Goal: Task Accomplishment & Management: Use online tool/utility

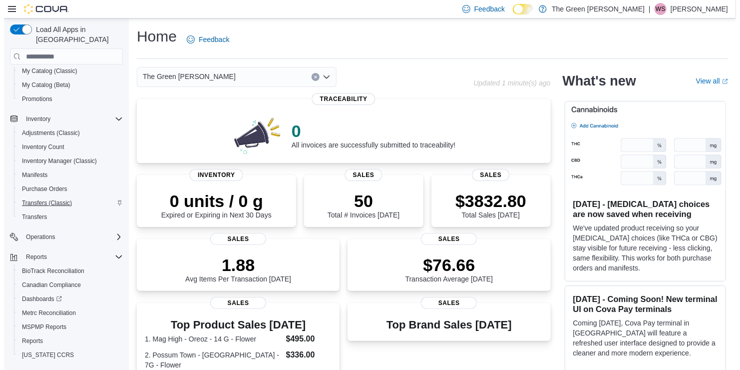
scroll to position [98, 0]
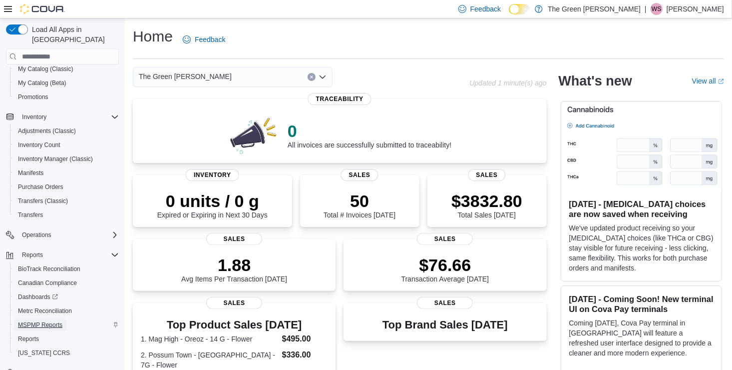
click at [48, 321] on span "MSPMP Reports" at bounding box center [40, 325] width 44 height 8
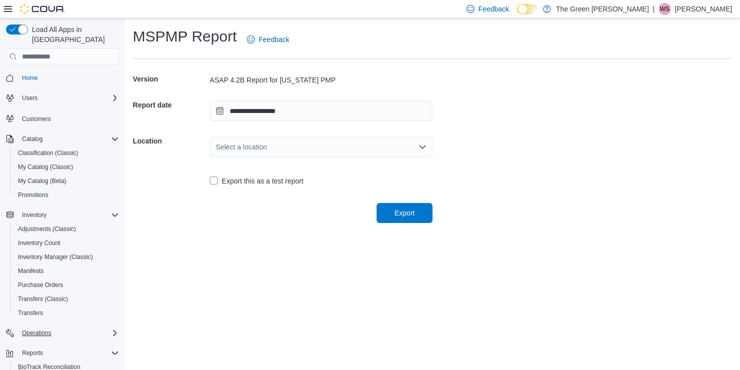
click at [110, 327] on div "Operations" at bounding box center [68, 333] width 101 height 12
click at [53, 343] on span "Cash Management" at bounding box center [43, 347] width 50 height 8
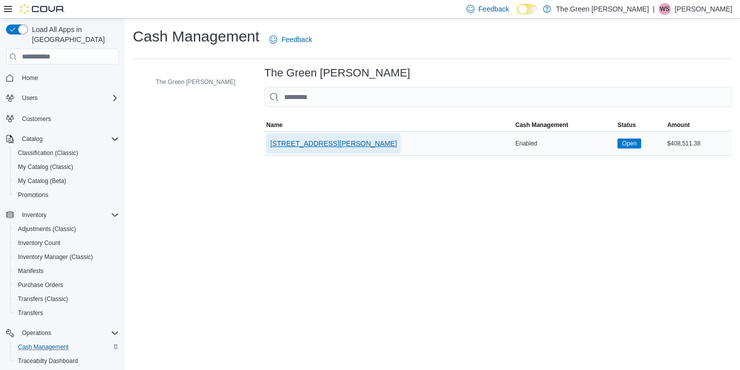
click at [275, 148] on span "[STREET_ADDRESS][PERSON_NAME]" at bounding box center [333, 143] width 127 height 10
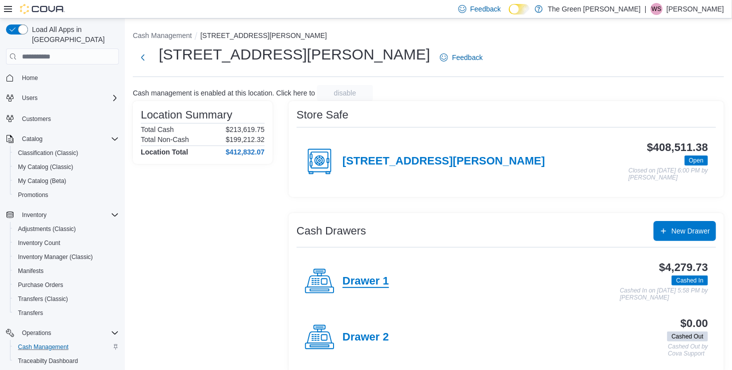
click at [365, 280] on h4 "Drawer 1" at bounding box center [366, 281] width 46 height 13
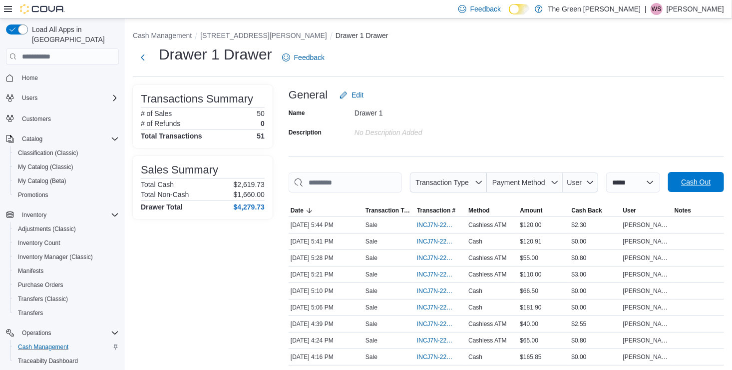
click at [688, 182] on span "Cash Out" at bounding box center [696, 182] width 44 height 20
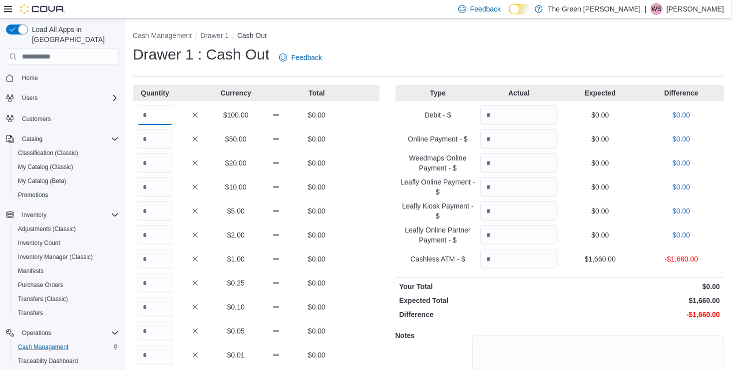
click at [150, 114] on input "Quantity" at bounding box center [155, 115] width 36 height 20
type input "**"
type input "*"
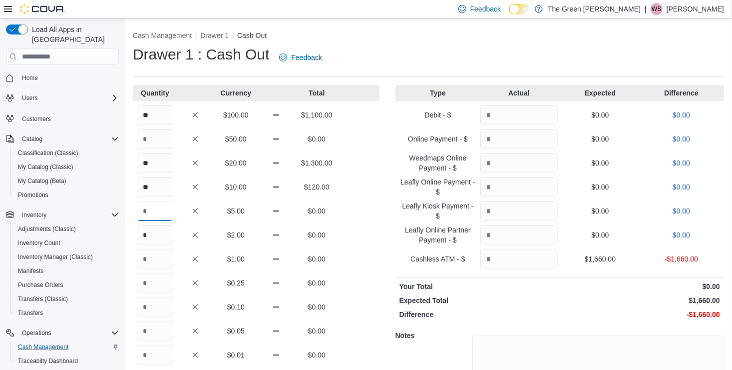
click at [156, 214] on input "Quantity" at bounding box center [155, 211] width 36 height 20
type input "**"
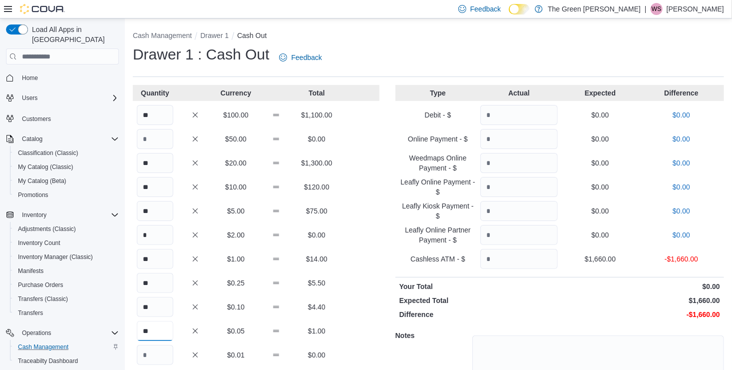
type input "**"
type input "*"
click at [548, 111] on input "Quantity" at bounding box center [518, 115] width 77 height 20
click at [529, 257] on input "Quantity" at bounding box center [518, 259] width 77 height 20
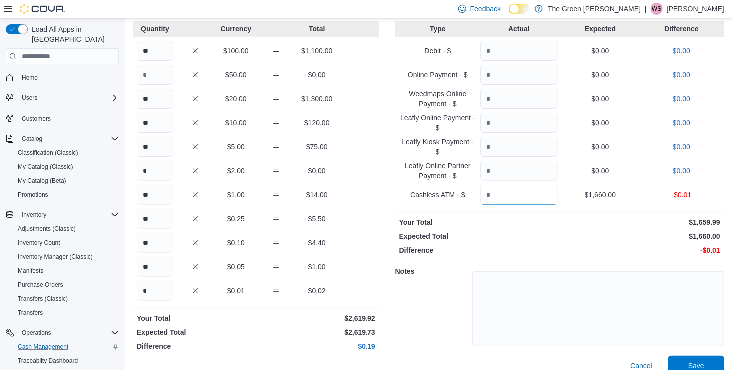
scroll to position [78, 0]
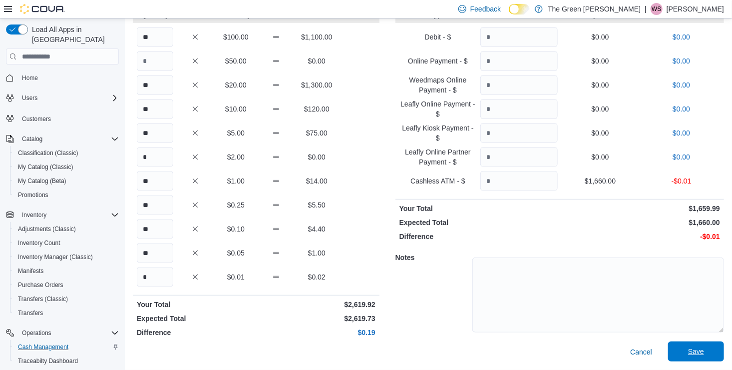
click at [695, 356] on span "Save" at bounding box center [696, 351] width 44 height 20
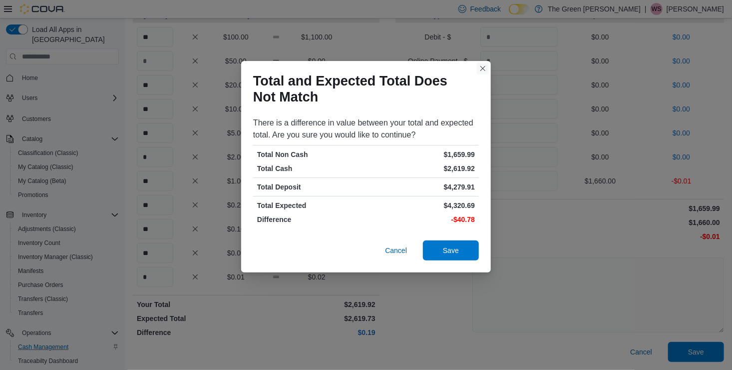
click at [484, 64] on button "Closes this modal window" at bounding box center [483, 68] width 12 height 12
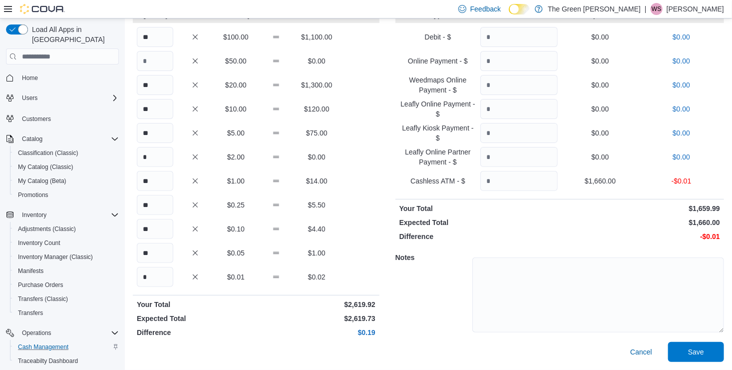
click at [441, 272] on div "Notes" at bounding box center [560, 293] width 329 height 96
click at [535, 182] on input "*******" at bounding box center [518, 181] width 77 height 20
type input "*"
type input "*******"
click at [578, 219] on p "$1,660.00" at bounding box center [641, 222] width 158 height 10
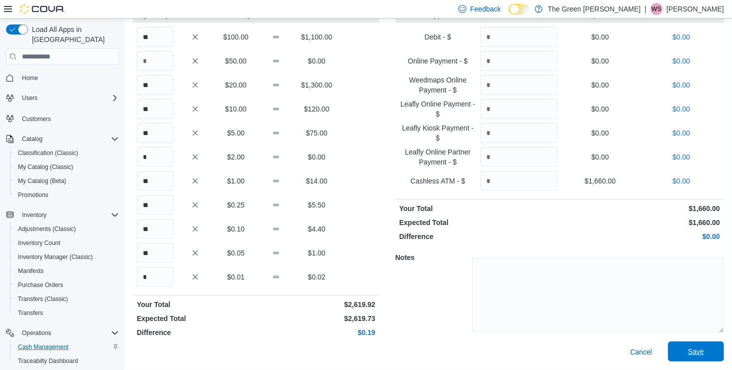
click at [700, 356] on span "Save" at bounding box center [696, 351] width 16 height 10
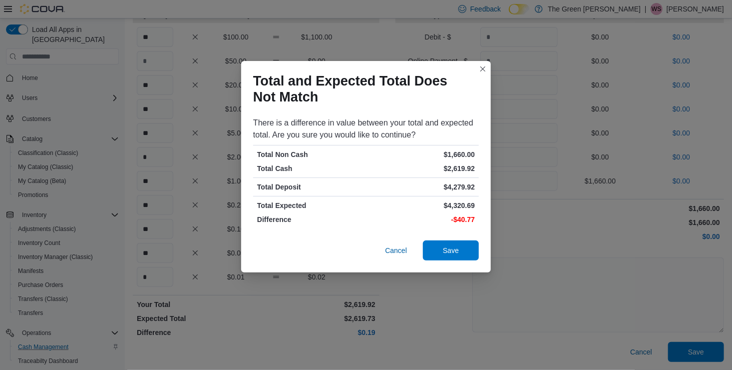
click at [526, 218] on div "Total and Expected Total Does Not Match There is a difference in value between …" at bounding box center [366, 185] width 732 height 370
click at [482, 69] on button "Closes this modal window" at bounding box center [483, 68] width 12 height 12
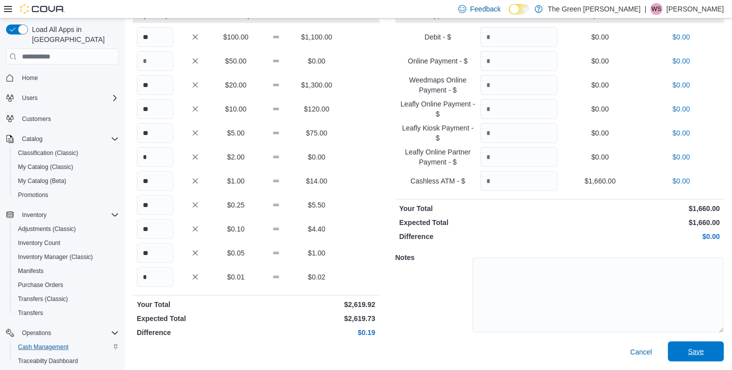
click at [704, 355] on span "Save" at bounding box center [696, 351] width 16 height 10
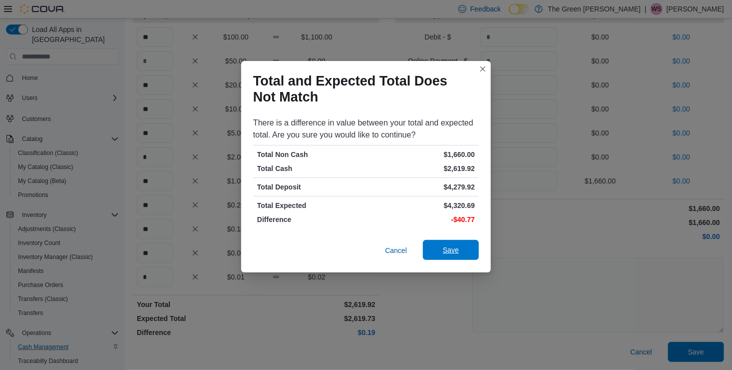
click at [444, 245] on span "Save" at bounding box center [451, 250] width 44 height 20
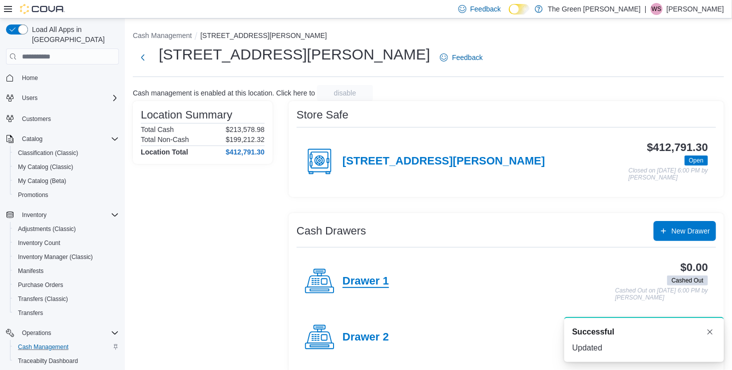
click at [371, 280] on h4 "Drawer 1" at bounding box center [366, 281] width 46 height 13
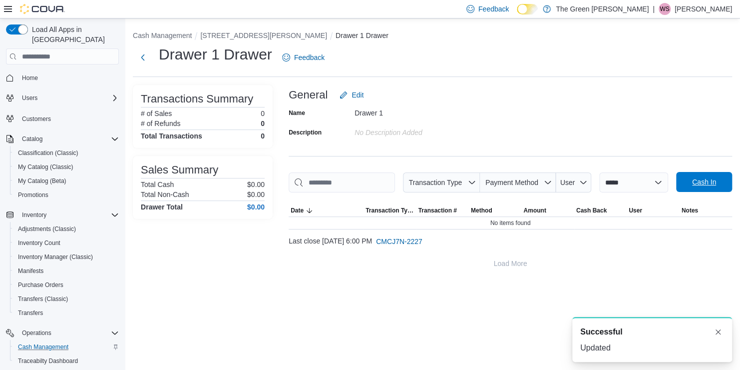
click at [682, 192] on span "Cash In" at bounding box center [704, 182] width 44 height 20
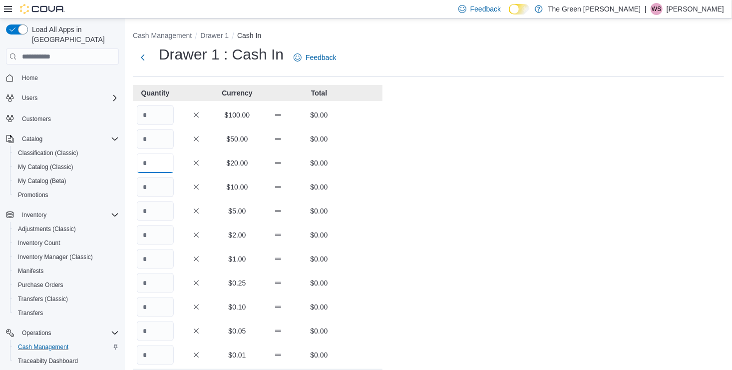
click at [151, 164] on input "Quantity" at bounding box center [155, 163] width 37 height 20
type input "*"
type input "**"
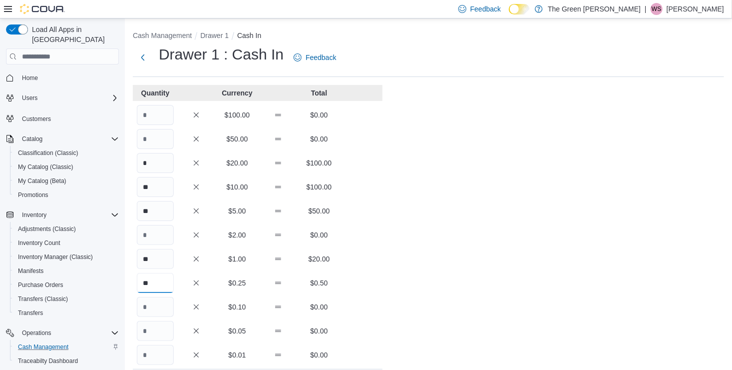
type input "**"
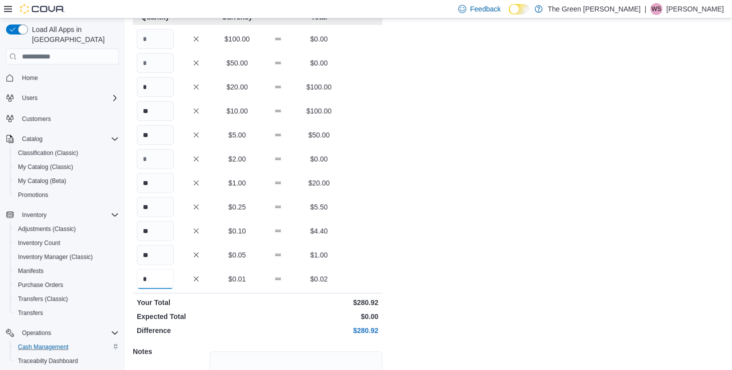
scroll to position [170, 0]
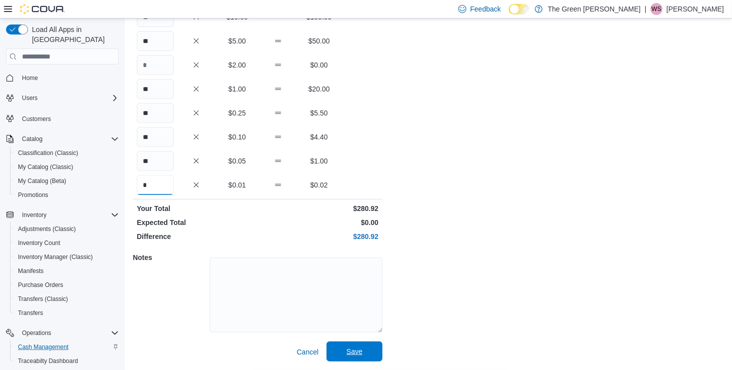
type input "*"
click at [341, 355] on span "Save" at bounding box center [355, 351] width 44 height 20
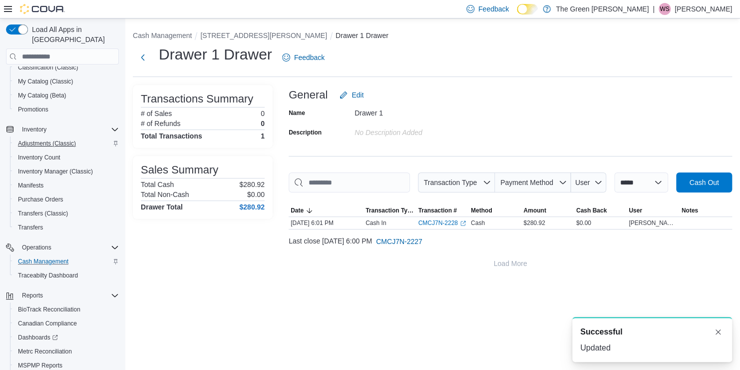
scroll to position [113, 0]
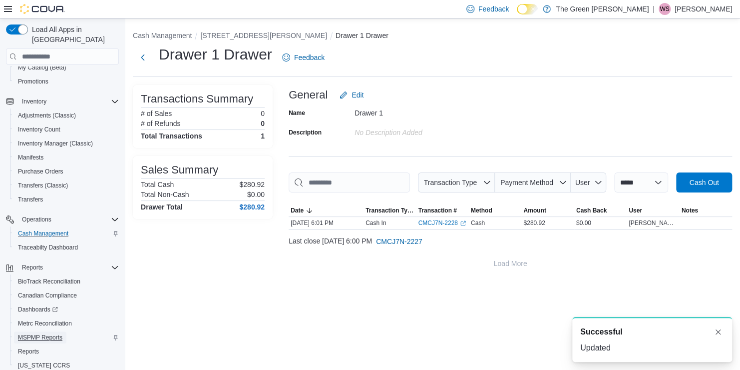
click at [48, 333] on span "MSPMP Reports" at bounding box center [40, 337] width 44 height 8
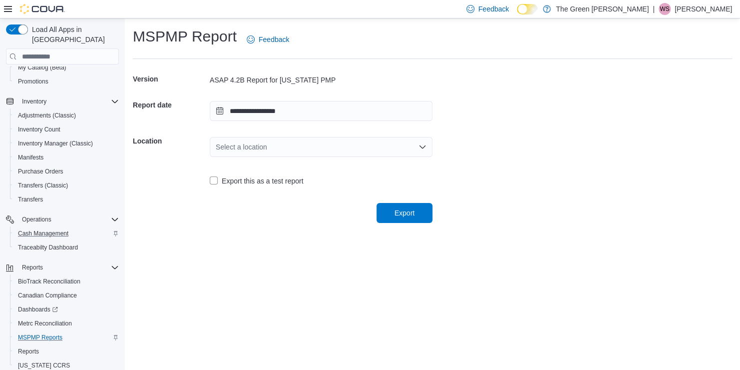
click at [342, 142] on div "Select a location" at bounding box center [321, 147] width 223 height 20
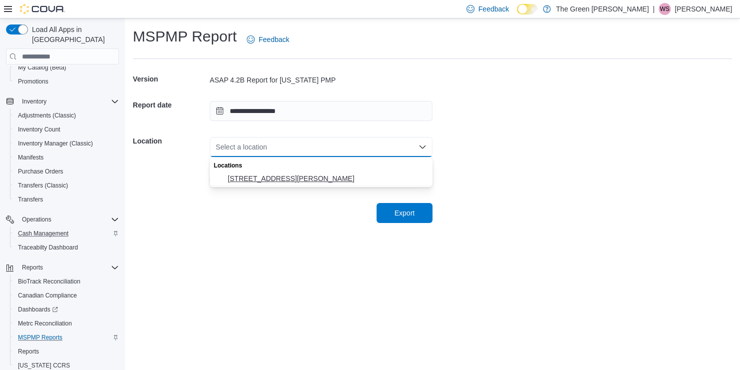
click at [277, 178] on span "[STREET_ADDRESS][PERSON_NAME]" at bounding box center [327, 178] width 199 height 10
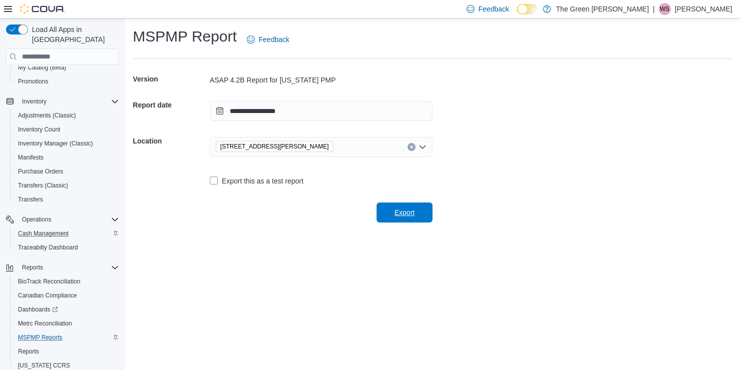
click at [404, 212] on span "Export" at bounding box center [405, 212] width 20 height 10
